Goal: Information Seeking & Learning: Understand process/instructions

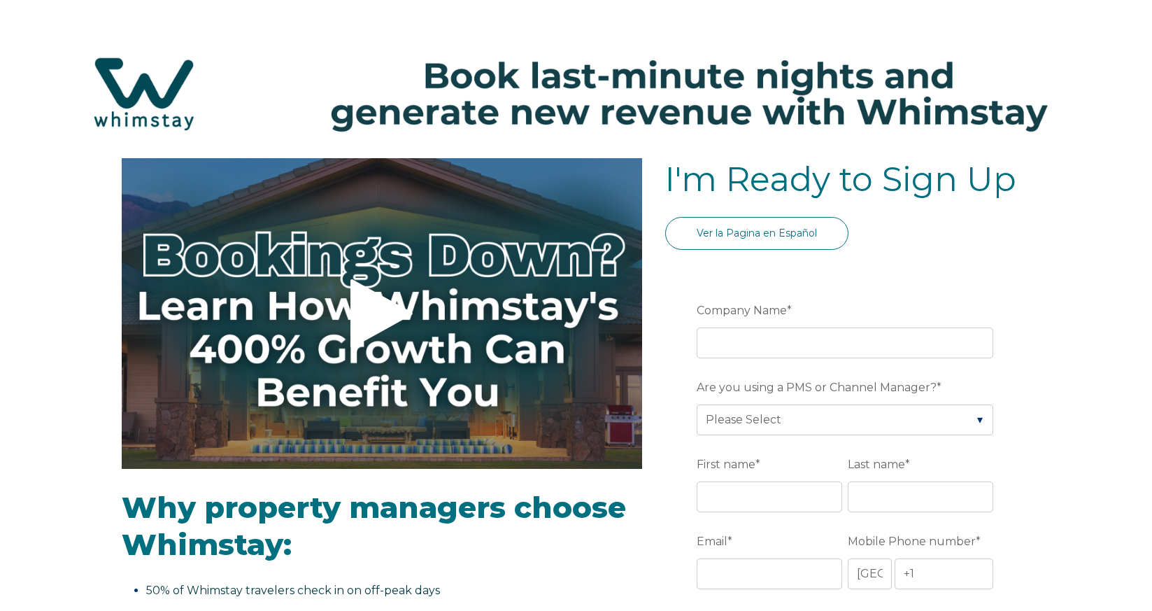
select select "US"
select select "Standard"
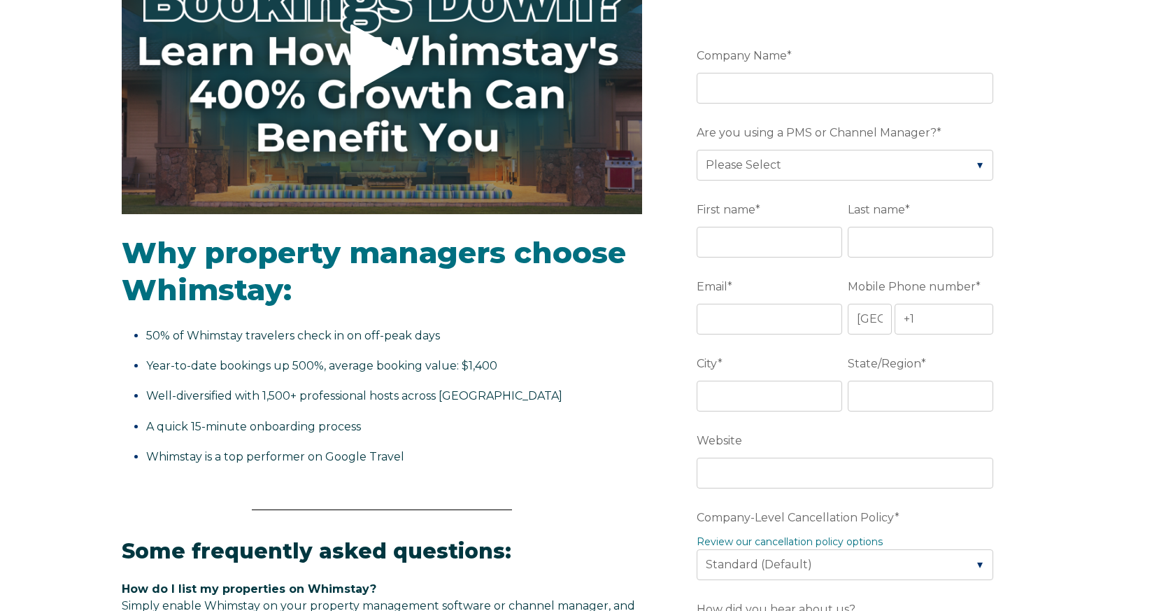
scroll to position [269, 0]
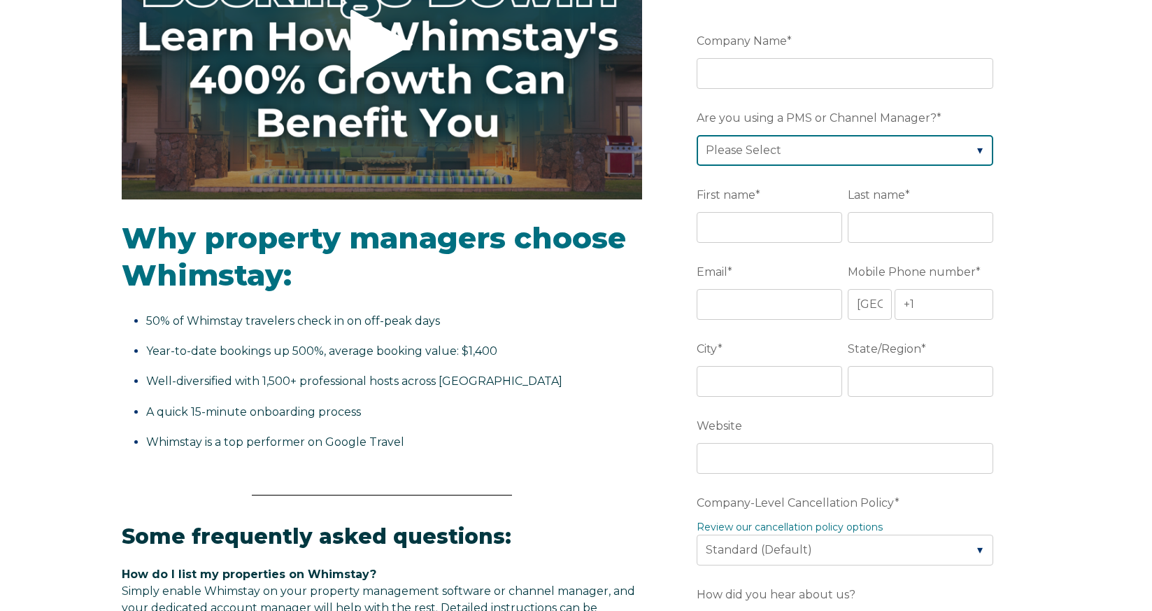
select select "OwnerRez"
click at [1039, 387] on div "Video player - SSOB Pitch Vid Thumbnail - Click to play video Why property mana…" at bounding box center [576, 555] width 1152 height 1333
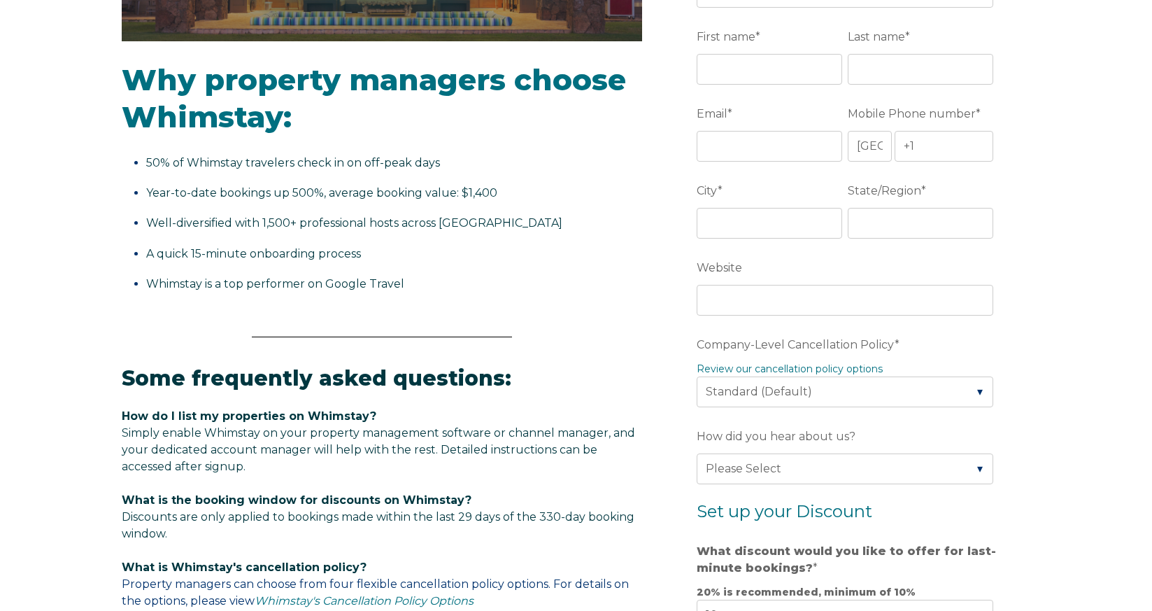
scroll to position [532, 0]
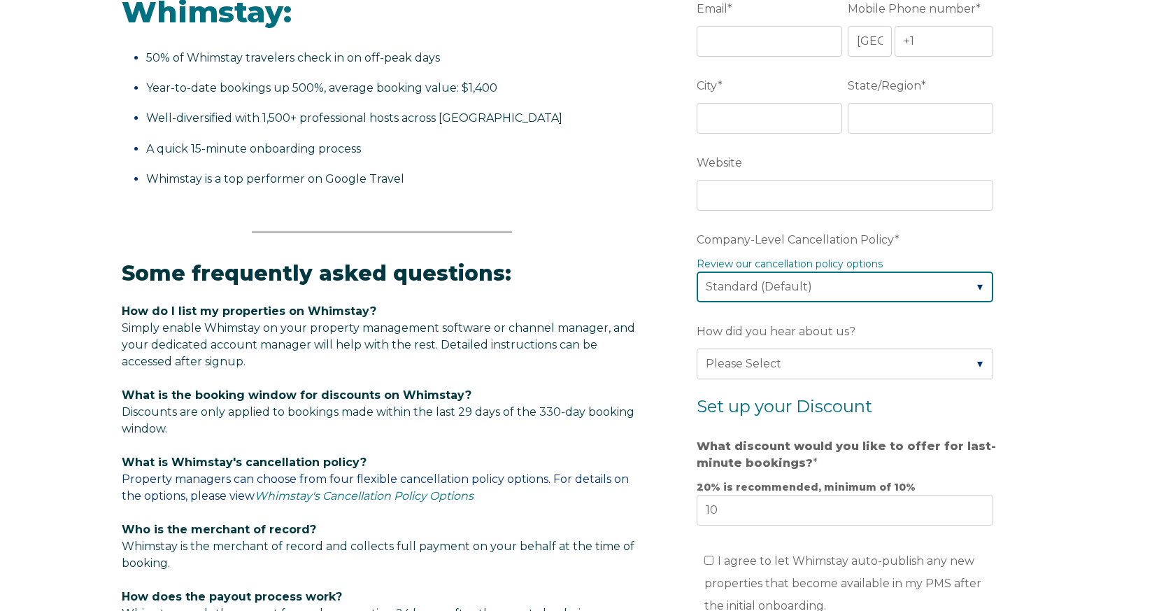
select select "Strict"
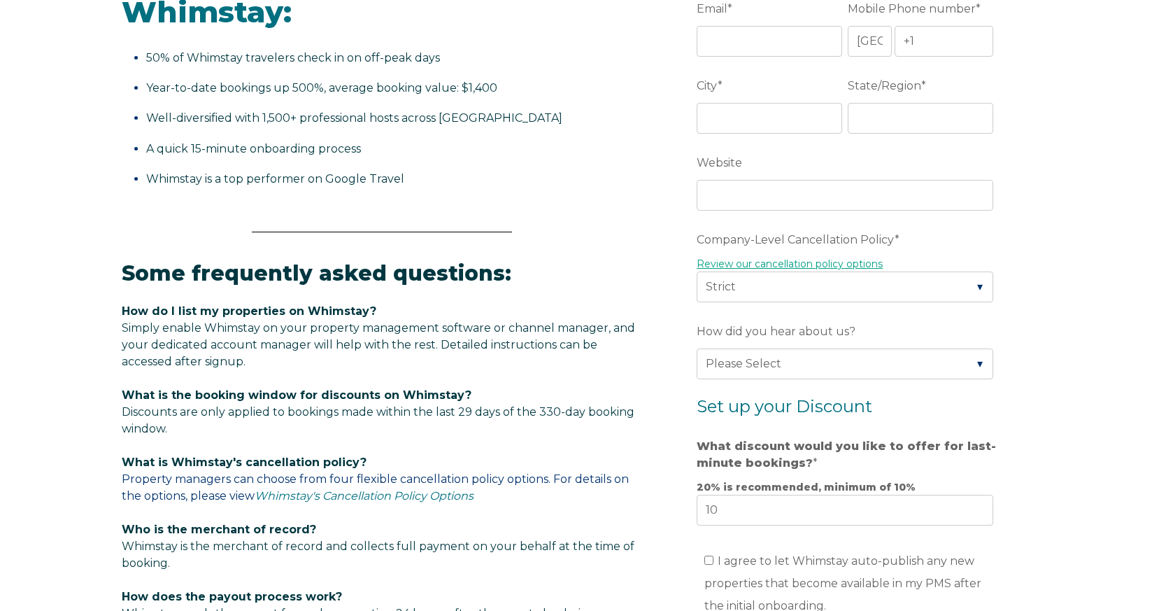
click at [866, 264] on link "Review our cancellation policy options" at bounding box center [790, 263] width 186 height 13
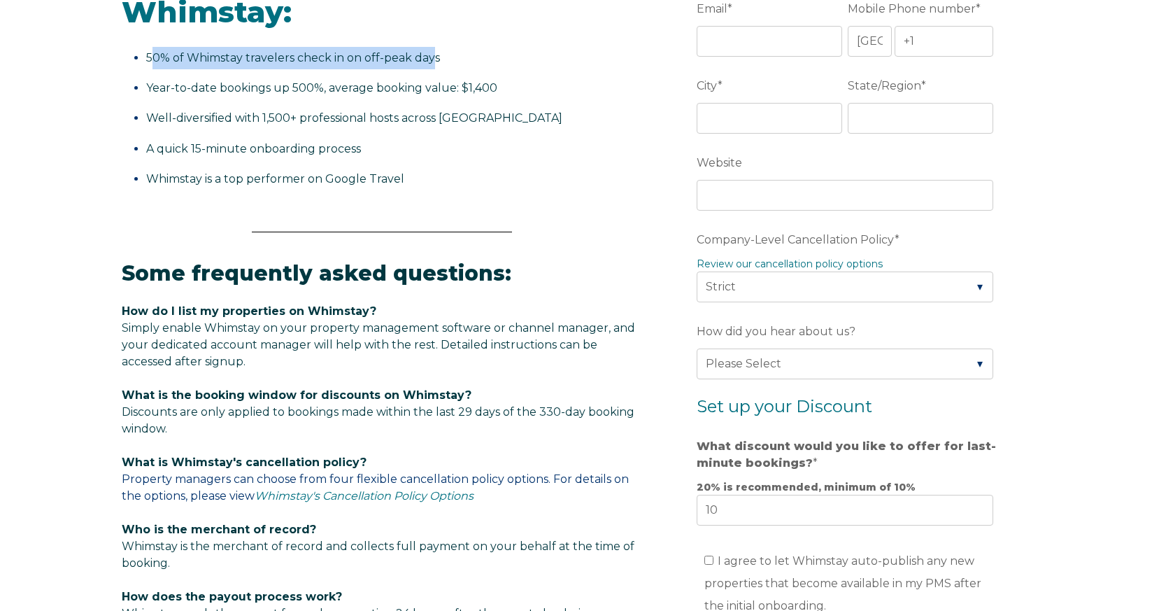
drag, startPoint x: 154, startPoint y: 55, endPoint x: 435, endPoint y: 61, distance: 280.6
click at [435, 61] on span "50% of Whimstay travelers check in on off-peak days" at bounding box center [293, 57] width 294 height 13
click at [431, 73] on ul "50% of Whimstay travelers check in on off-peak days Year-to-date bookings up 50…" at bounding box center [382, 118] width 521 height 143
drag, startPoint x: 306, startPoint y: 61, endPoint x: 429, endPoint y: 73, distance: 123.7
click at [442, 63] on li "50% of Whimstay travelers check in on off-peak days" at bounding box center [390, 58] width 488 height 22
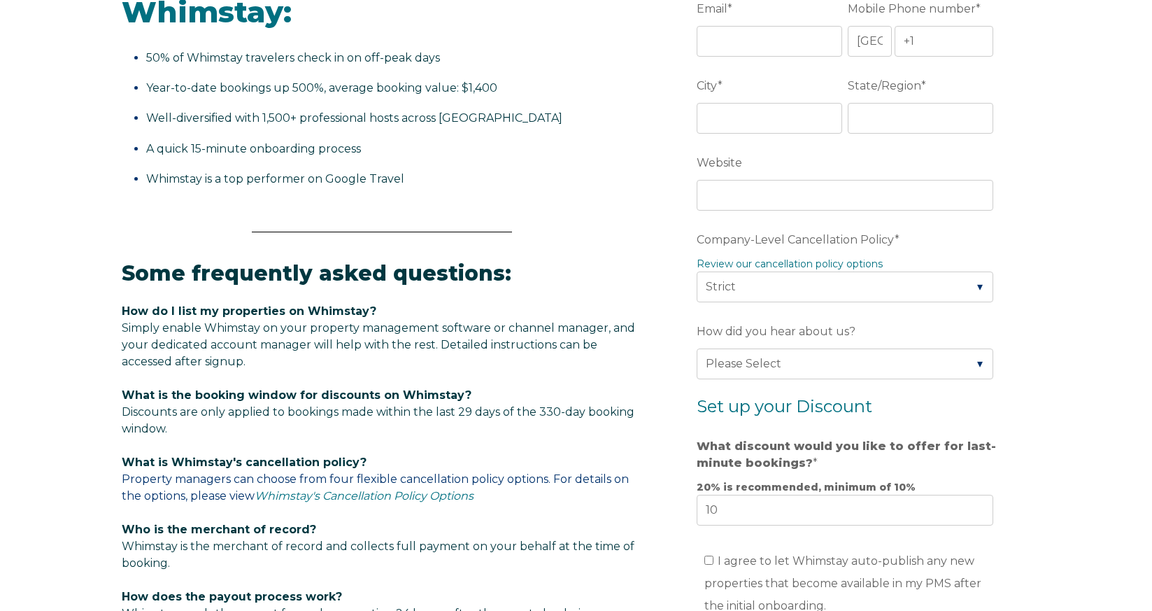
click at [404, 81] on span "Year-to-date bookings up 500%, average booking value: $1,400" at bounding box center [321, 87] width 351 height 13
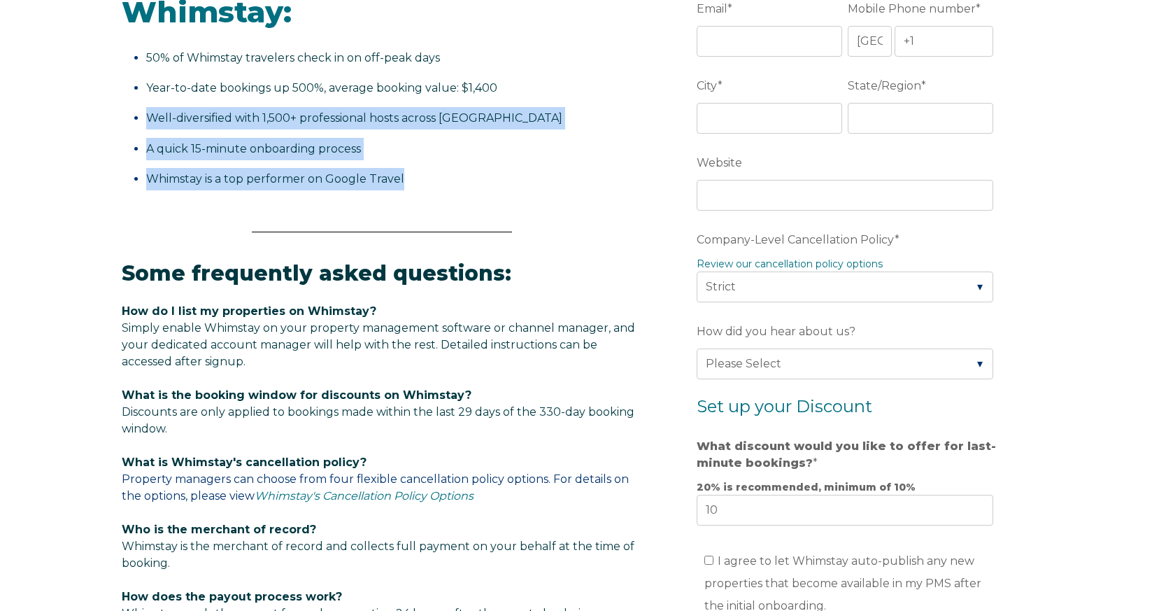
drag, startPoint x: 203, startPoint y: 96, endPoint x: 476, endPoint y: 203, distance: 293.1
click at [476, 203] on div "Why property managers choose Whimstay: 50% of Whimstay travelers check in on of…" at bounding box center [382, 80] width 521 height 289
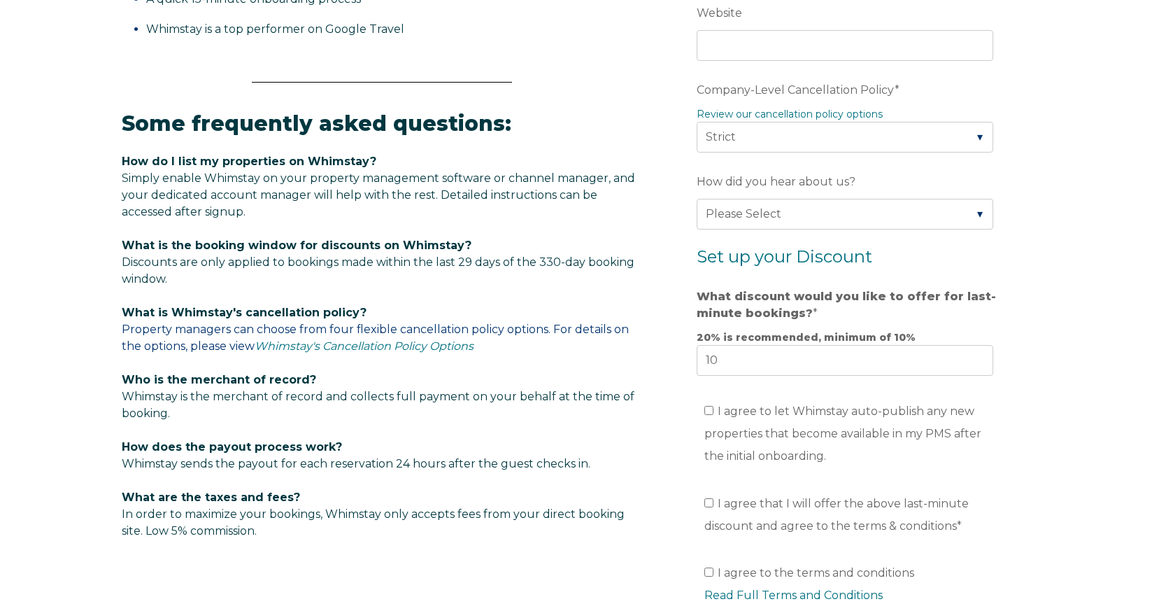
click at [475, 207] on p "How do I list my properties on Whimstay? Simply enable Whimstay on your propert…" at bounding box center [382, 186] width 521 height 67
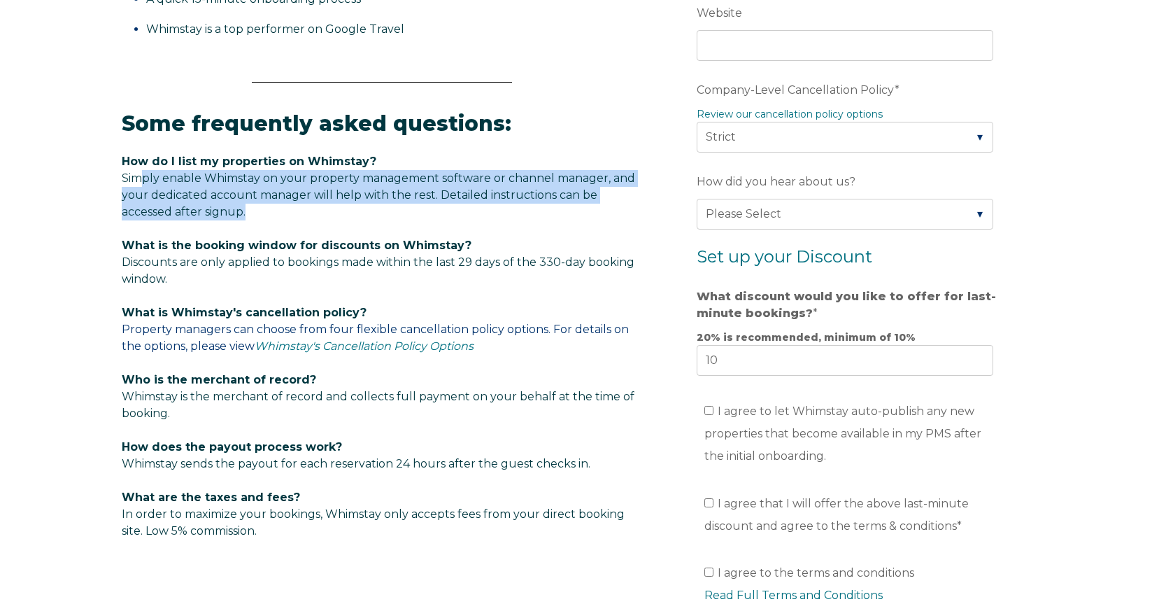
drag, startPoint x: 144, startPoint y: 181, endPoint x: 379, endPoint y: 218, distance: 237.3
click at [379, 218] on p "How do I list my properties on Whimstay? Simply enable Whimstay on your propert…" at bounding box center [382, 186] width 521 height 67
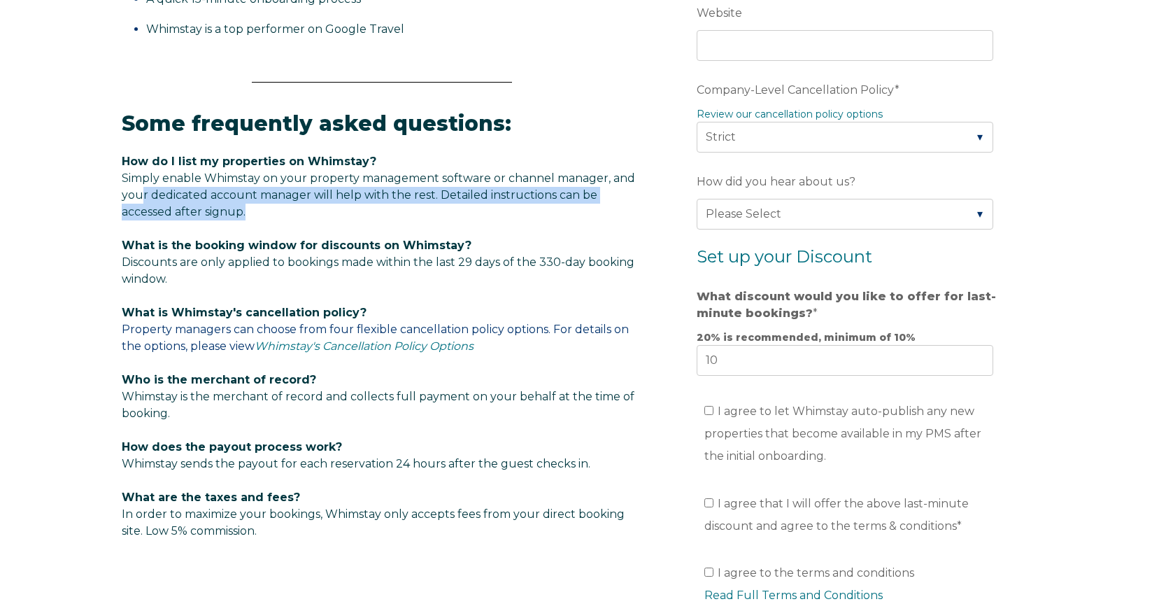
drag, startPoint x: 142, startPoint y: 190, endPoint x: 288, endPoint y: 205, distance: 147.0
click at [288, 205] on p "How do I list my properties on Whimstay? Simply enable Whimstay on your propert…" at bounding box center [382, 186] width 521 height 67
click at [288, 206] on p "How do I list my properties on Whimstay? Simply enable Whimstay on your propert…" at bounding box center [382, 186] width 521 height 67
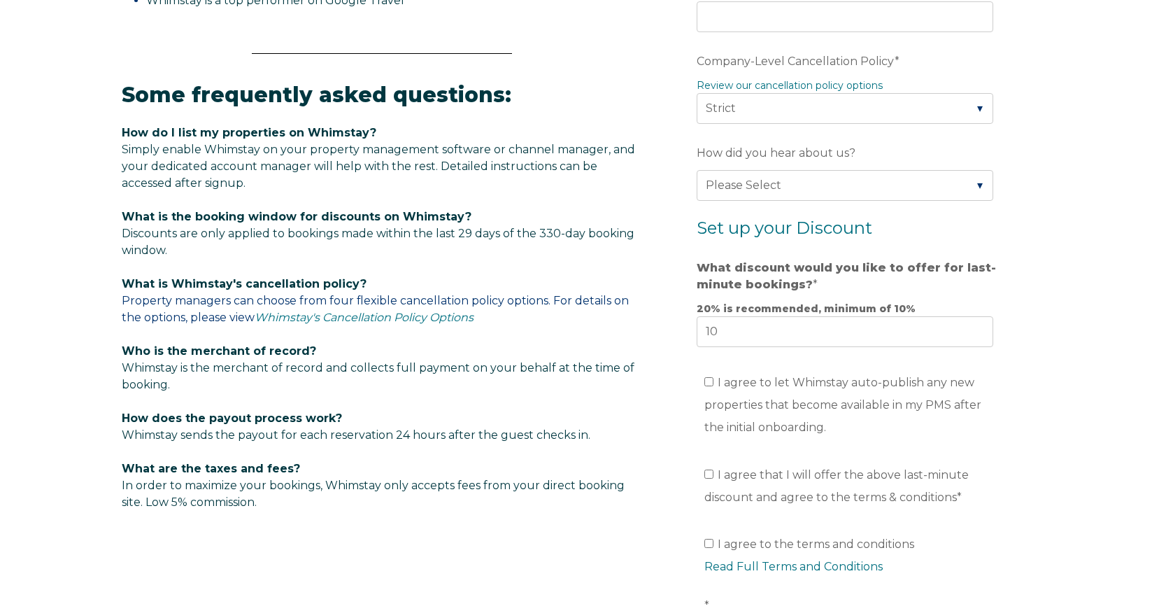
scroll to position [714, 0]
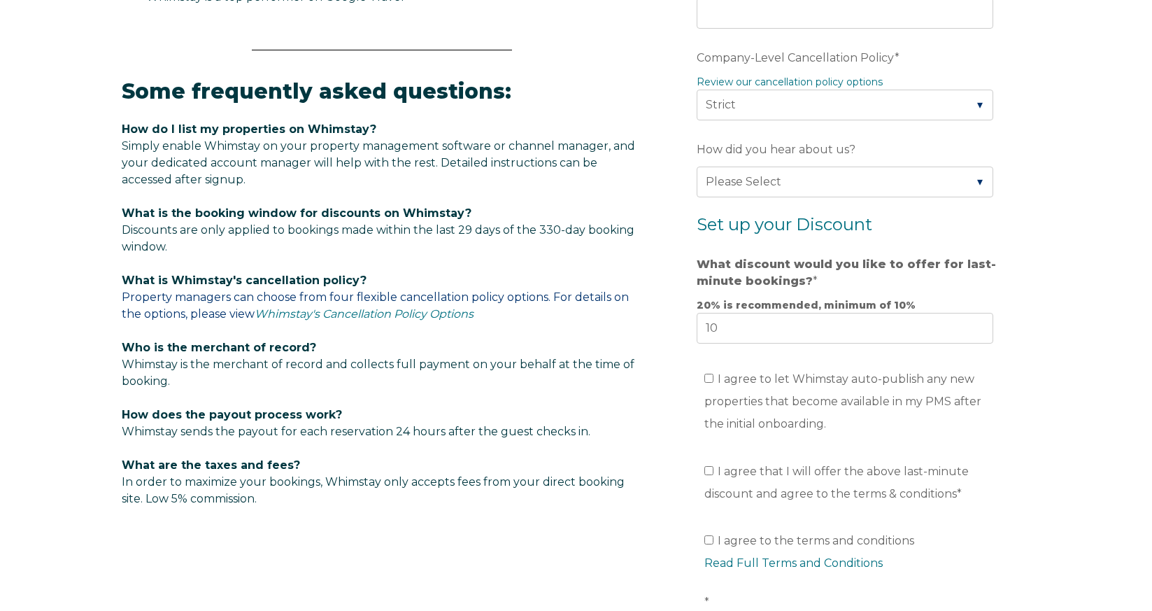
drag, startPoint x: 164, startPoint y: 225, endPoint x: 246, endPoint y: 244, distance: 84.7
click at [246, 244] on p "What is the booking window for discounts on Whimstay? Discounts are only applie…" at bounding box center [382, 230] width 521 height 50
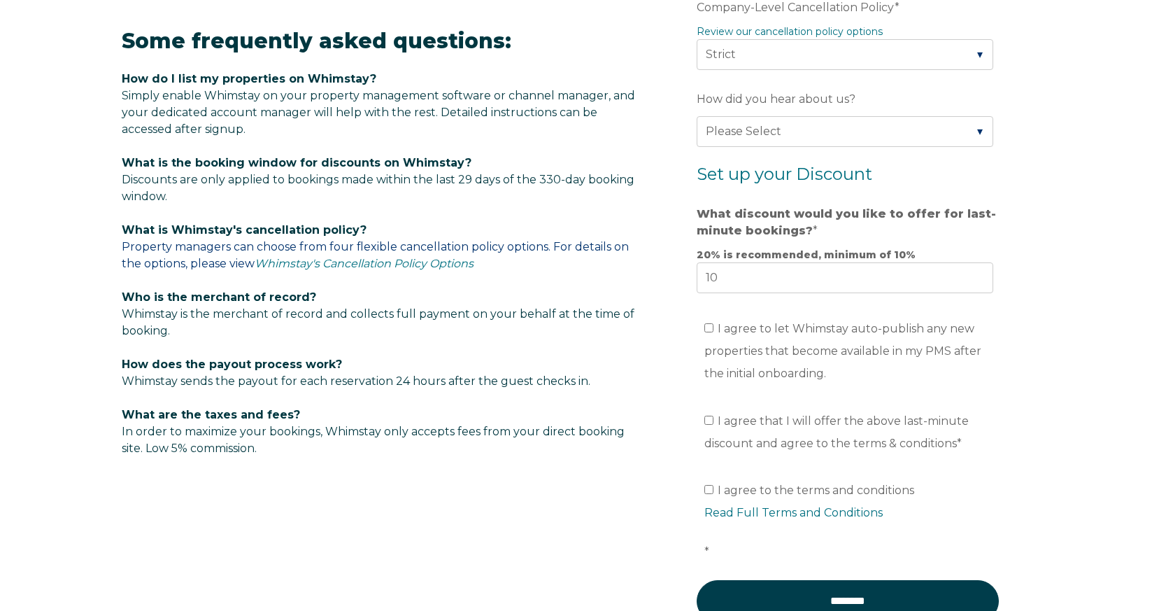
scroll to position [769, 0]
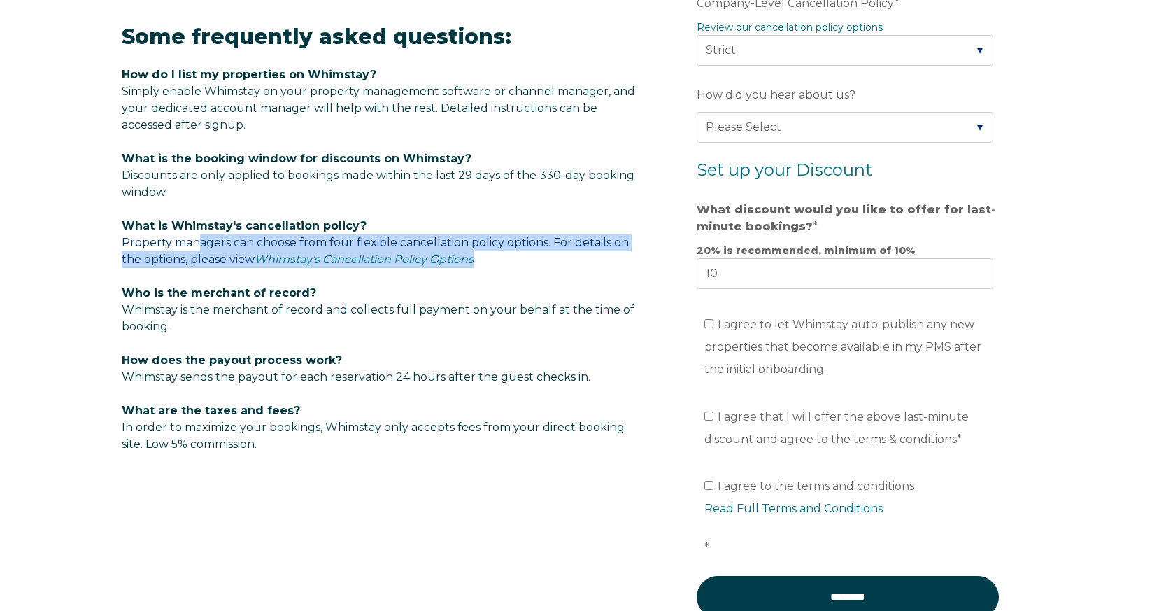
drag, startPoint x: 198, startPoint y: 242, endPoint x: 504, endPoint y: 258, distance: 306.2
click at [504, 257] on p "What is Whimstay's cancellation policy? Property managers can choose from four …" at bounding box center [382, 243] width 521 height 50
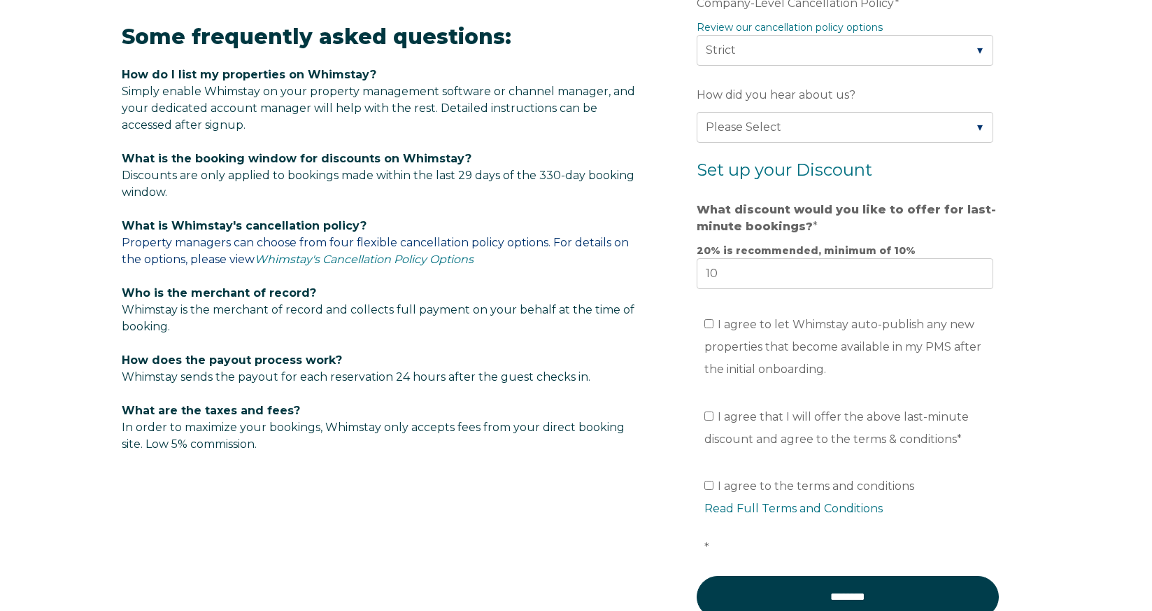
drag, startPoint x: 504, startPoint y: 259, endPoint x: 435, endPoint y: 281, distance: 72.6
click at [476, 270] on span "Some frequently asked questions: How do I list my properties on Whimstay? Simpl…" at bounding box center [382, 239] width 521 height 430
drag, startPoint x: 224, startPoint y: 304, endPoint x: 414, endPoint y: 321, distance: 191.1
click at [414, 319] on p "Who is the merchant of record? Whimstay is the merchant of record and collects …" at bounding box center [382, 310] width 521 height 50
click at [414, 321] on p "Who is the merchant of record? Whimstay is the merchant of record and collects …" at bounding box center [382, 310] width 521 height 50
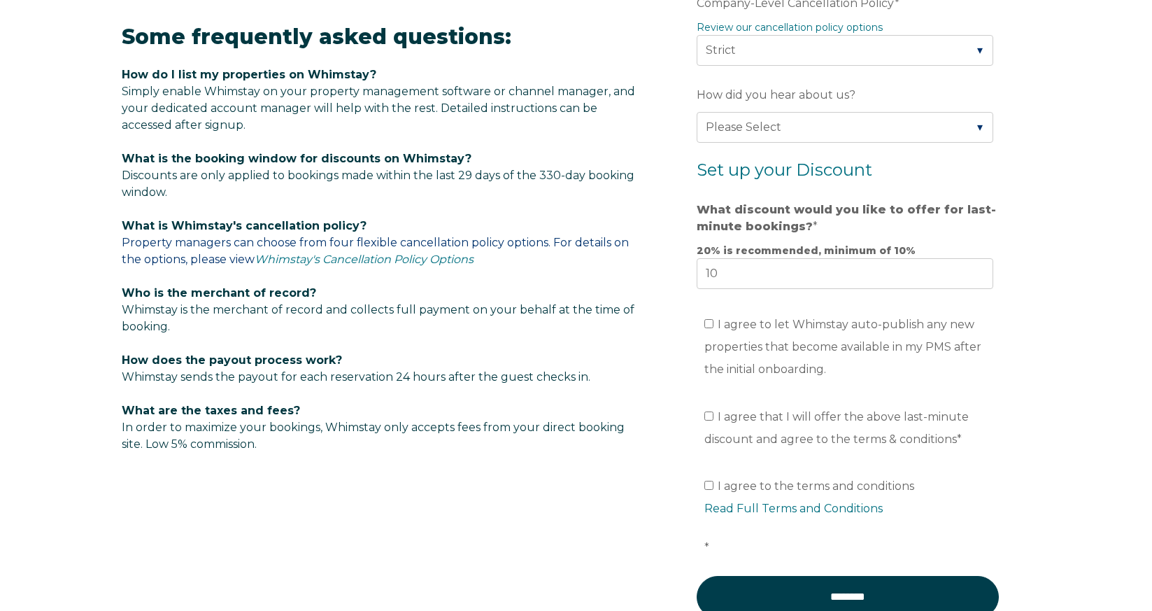
drag, startPoint x: 404, startPoint y: 311, endPoint x: 576, endPoint y: 320, distance: 171.6
click at [576, 320] on p "Who is the merchant of record? Whimstay is the merchant of record and collects …" at bounding box center [382, 310] width 521 height 50
drag, startPoint x: 428, startPoint y: 425, endPoint x: 588, endPoint y: 437, distance: 161.3
click at [588, 437] on p "What are the taxes and fees? In order to maximize your bookings, Whimstay only …" at bounding box center [382, 427] width 521 height 50
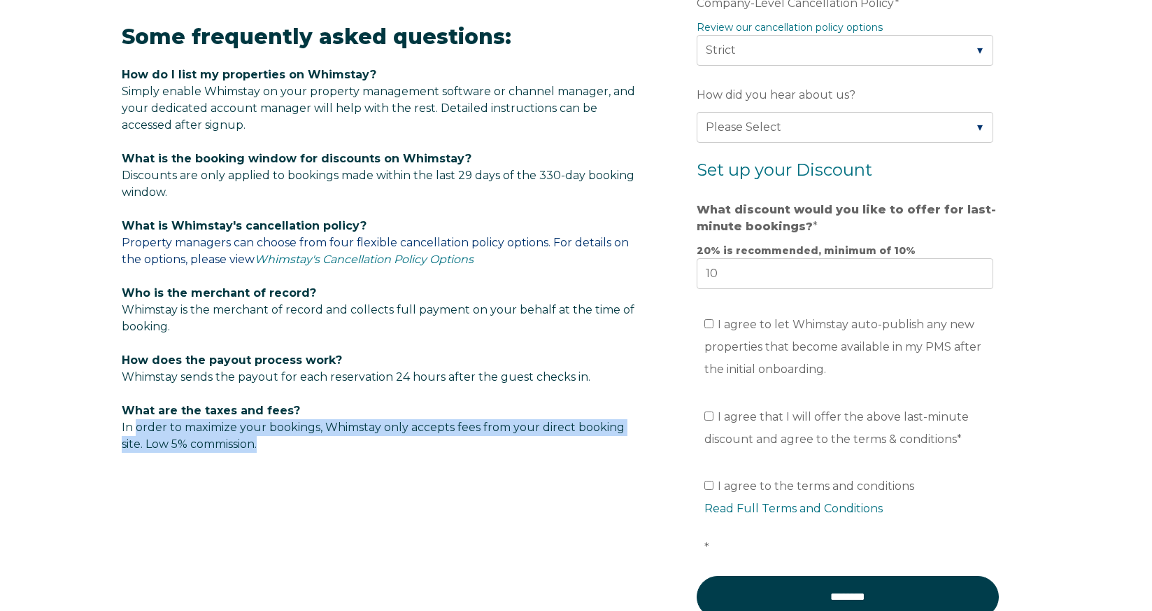
drag, startPoint x: 137, startPoint y: 424, endPoint x: 303, endPoint y: 440, distance: 166.6
click at [303, 440] on p "What are the taxes and fees? In order to maximize your bookings, Whimstay only …" at bounding box center [382, 427] width 521 height 50
drag, startPoint x: 160, startPoint y: 374, endPoint x: 418, endPoint y: 384, distance: 258.4
click at [416, 383] on p "How does the payout process work? [PERSON_NAME] sends the payout for each reser…" at bounding box center [382, 369] width 521 height 34
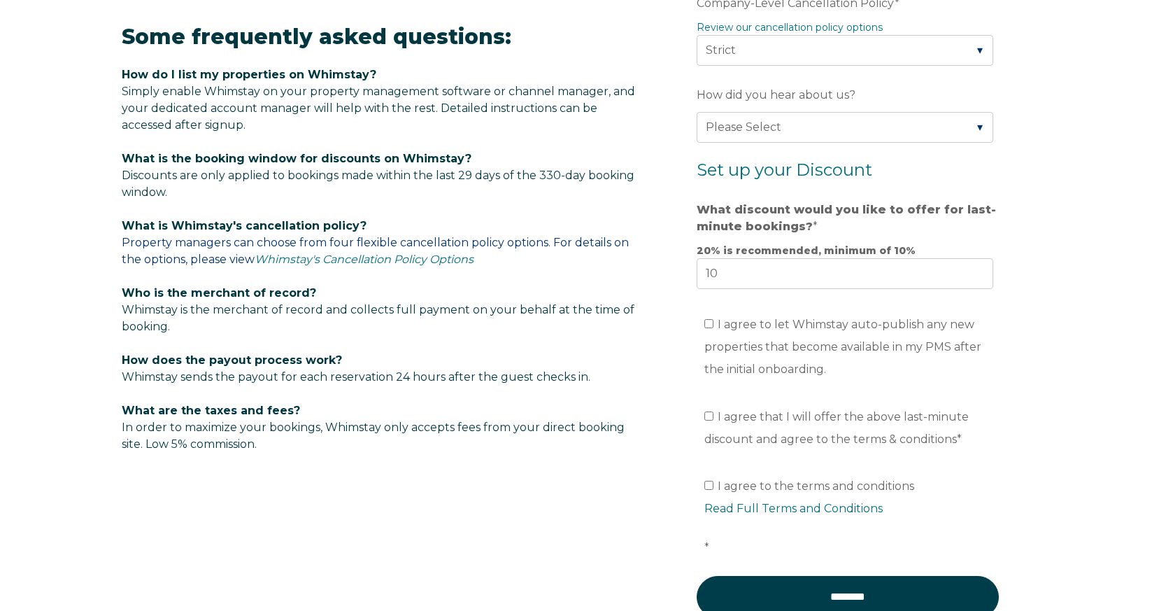
click at [420, 386] on span "Some frequently asked questions: How do I list my properties on Whimstay? Simpl…" at bounding box center [382, 239] width 521 height 430
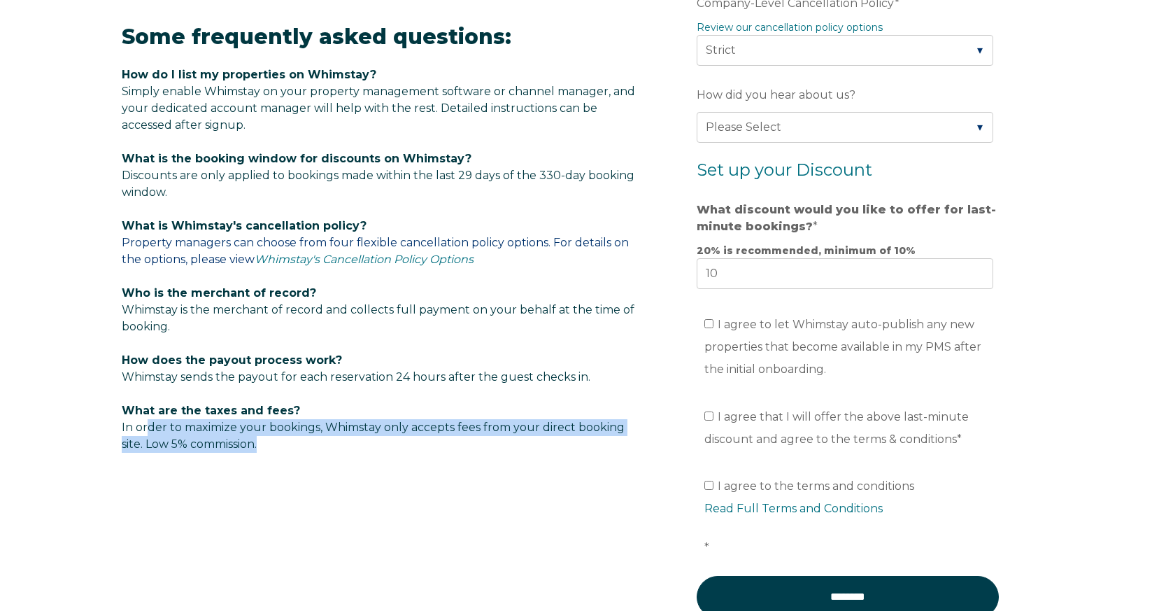
drag, startPoint x: 146, startPoint y: 423, endPoint x: 308, endPoint y: 439, distance: 163.2
click at [308, 439] on p "What are the taxes and fees? In order to maximize your bookings, Whimstay only …" at bounding box center [382, 427] width 521 height 50
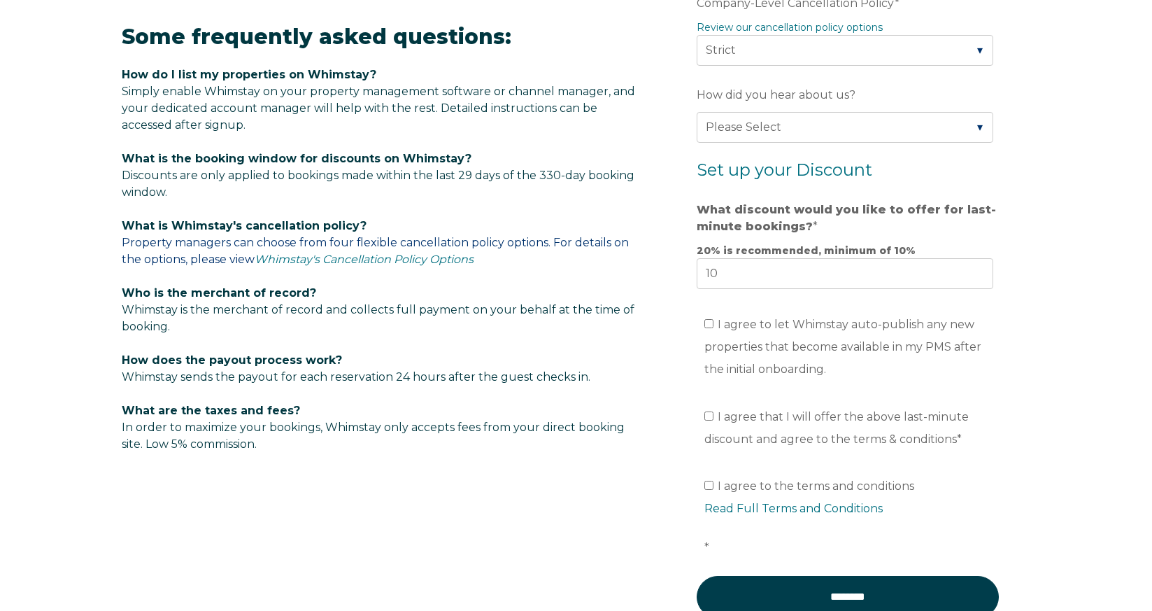
click at [309, 440] on p "What are the taxes and fees? In order to maximize your bookings, Whimstay only …" at bounding box center [382, 427] width 521 height 50
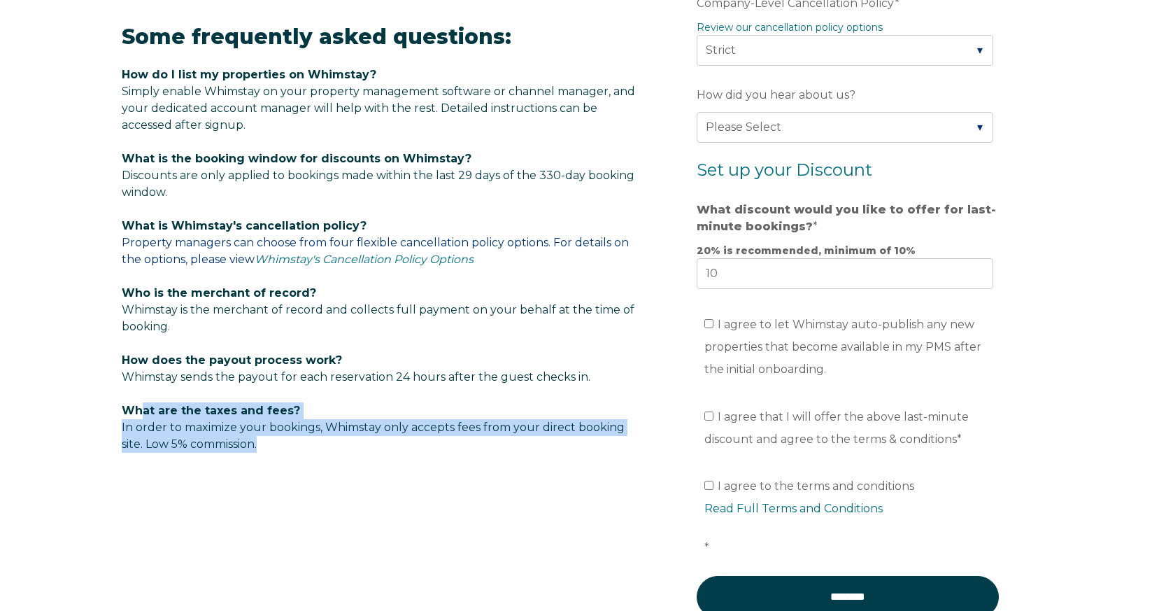
drag, startPoint x: 270, startPoint y: 450, endPoint x: 164, endPoint y: 416, distance: 111.5
click at [146, 416] on p "What are the taxes and fees? In order to maximize your bookings, Whimstay only …" at bounding box center [382, 427] width 521 height 50
click at [359, 434] on p "What are the taxes and fees? In order to maximize your bookings, Whimstay only …" at bounding box center [382, 427] width 521 height 50
drag, startPoint x: 369, startPoint y: 427, endPoint x: 529, endPoint y: 440, distance: 160.1
click at [529, 440] on p "What are the taxes and fees? In order to maximize your bookings, Whimstay only …" at bounding box center [382, 427] width 521 height 50
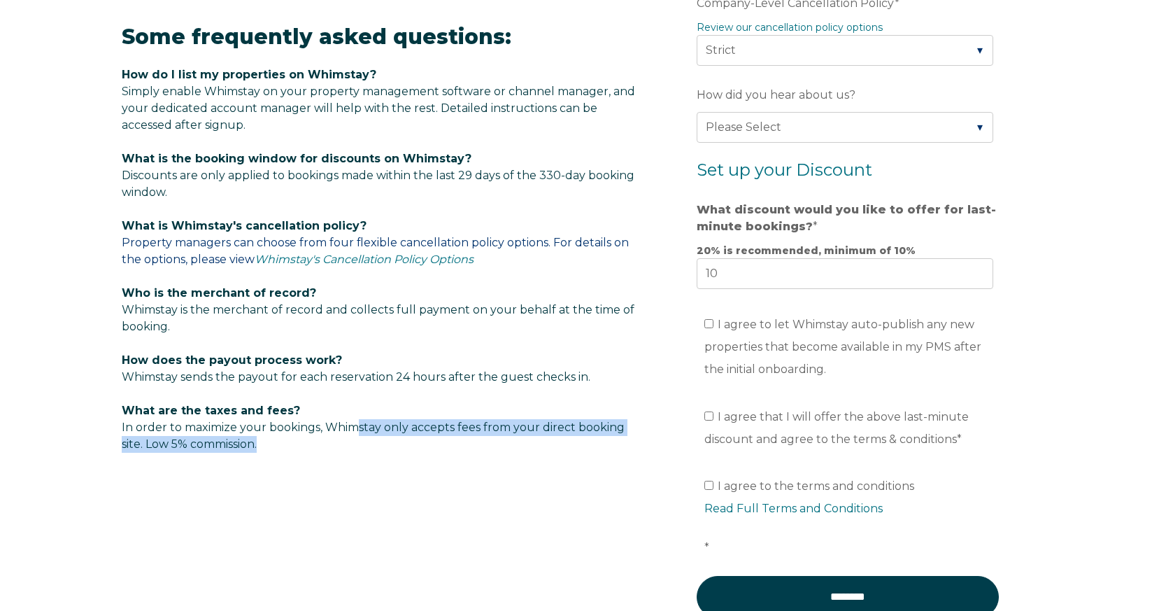
click at [529, 440] on p "What are the taxes and fees? In order to maximize your bookings, Whimstay only …" at bounding box center [382, 427] width 521 height 50
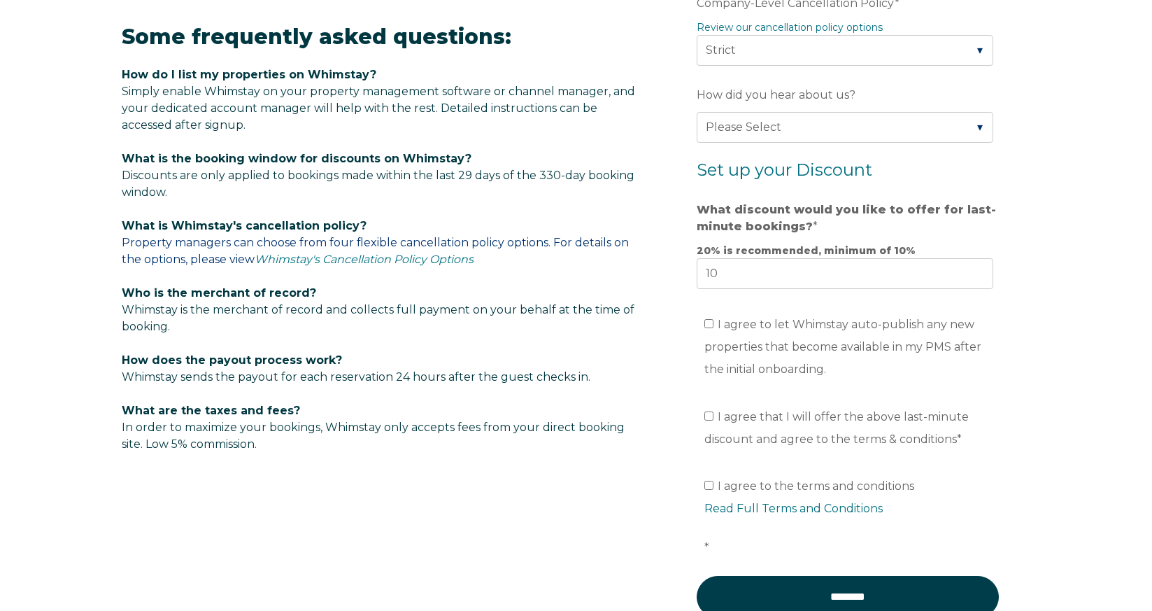
click at [529, 440] on p "What are the taxes and fees? In order to maximize your bookings, Whimstay only …" at bounding box center [382, 427] width 521 height 50
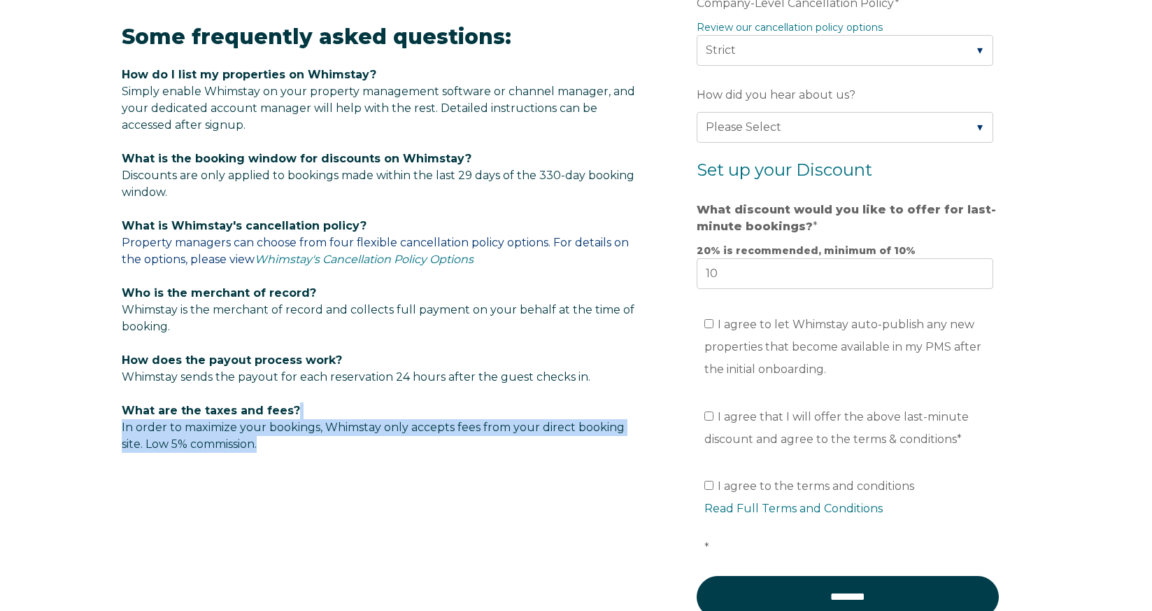
drag, startPoint x: 529, startPoint y: 440, endPoint x: 302, endPoint y: 411, distance: 228.6
click at [302, 411] on p "What are the taxes and fees? In order to maximize your bookings, Whimstay only …" at bounding box center [382, 427] width 521 height 50
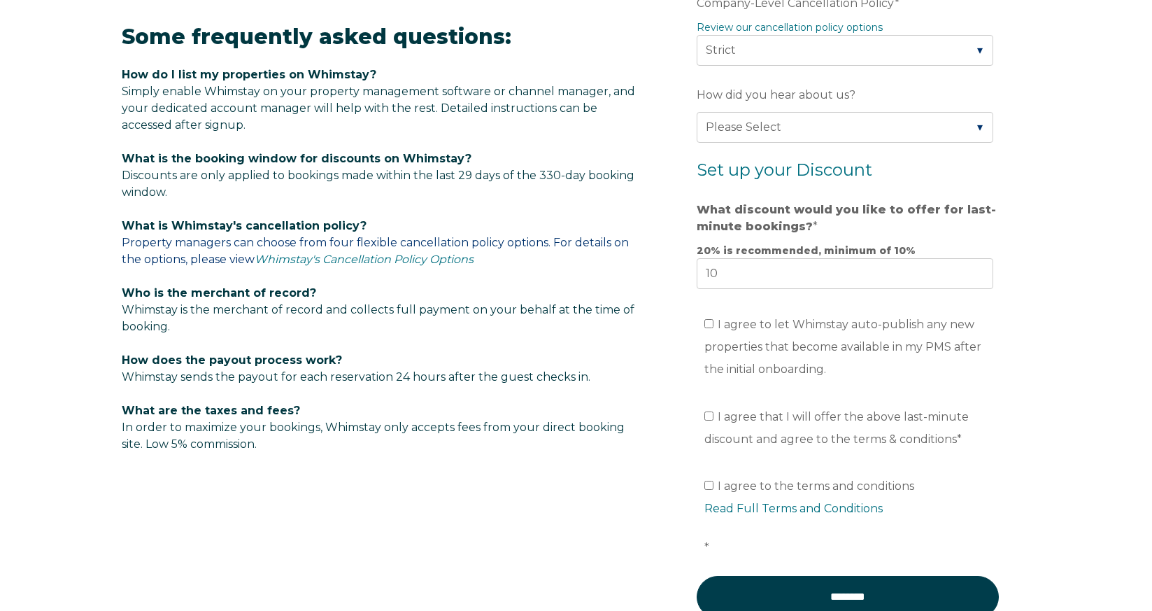
click at [302, 411] on p "What are the taxes and fees? In order to maximize your bookings, Whimstay only …" at bounding box center [382, 427] width 521 height 50
